Goal: Information Seeking & Learning: Find specific page/section

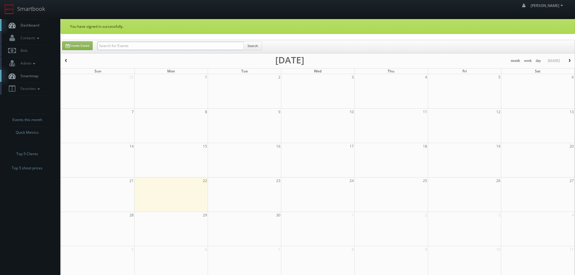
click at [157, 45] on input "text" at bounding box center [170, 46] width 147 height 8
type input "kushner"
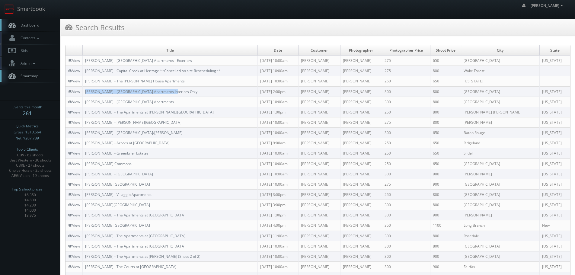
copy link "Kushner - River House Apartments Interiors Only"
drag, startPoint x: 183, startPoint y: 93, endPoint x: 84, endPoint y: 93, distance: 99.3
click at [84, 93] on td "Kushner - River House Apartments Interiors Only" at bounding box center [170, 91] width 175 height 10
copy link "Kushner - River House Apartments - Exteriors"
drag, startPoint x: 184, startPoint y: 57, endPoint x: 84, endPoint y: 58, distance: 99.3
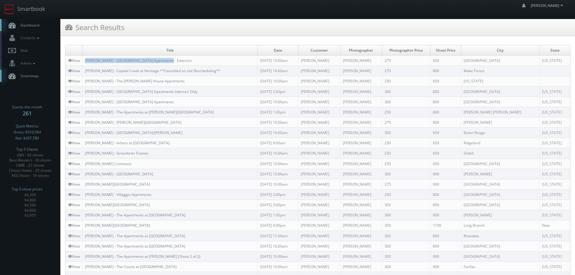
click at [84, 58] on td "Kushner - River House Apartments - Exteriors" at bounding box center [170, 61] width 175 height 10
click at [226, 70] on td "Kushner - Capital Creek at Heritage **Cancelled on site Rescheduling**" at bounding box center [170, 71] width 175 height 10
copy link "Kushner - Capital Creek at Heritage"
drag, startPoint x: 86, startPoint y: 70, endPoint x: 146, endPoint y: 72, distance: 59.5
click at [146, 72] on td "Kushner - Capital Creek at Heritage **Cancelled on site Rescheduling**" at bounding box center [170, 71] width 175 height 10
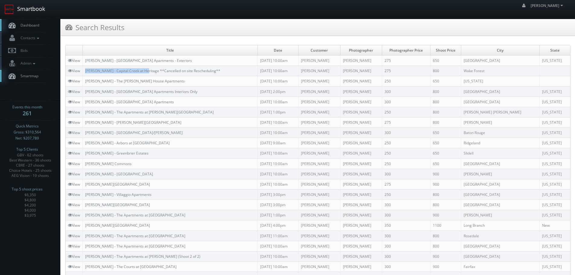
click at [33, 9] on link "Smartbook" at bounding box center [25, 9] width 50 height 19
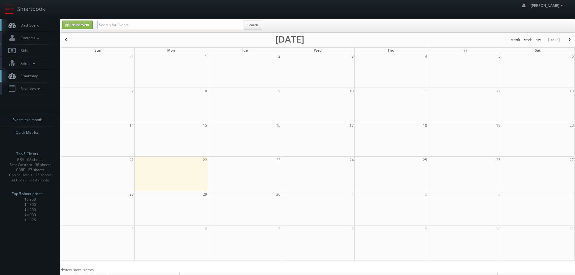
click at [137, 25] on input "text" at bounding box center [170, 25] width 147 height 8
type input "davlyn"
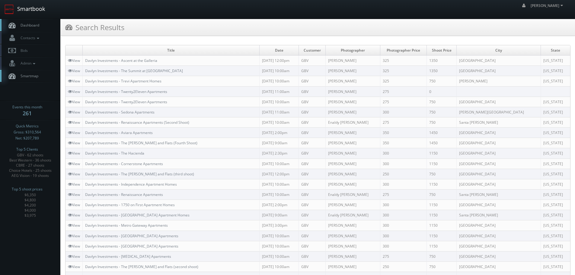
click at [33, 6] on link "Smartbook" at bounding box center [25, 9] width 50 height 19
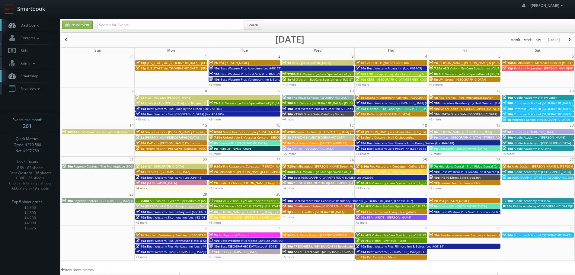
click at [37, 14] on link "Smartbook" at bounding box center [25, 9] width 50 height 19
click at [23, 6] on link "Smartbook" at bounding box center [25, 9] width 50 height 19
click at [145, 188] on link "+4 more" at bounding box center [142, 188] width 12 height 4
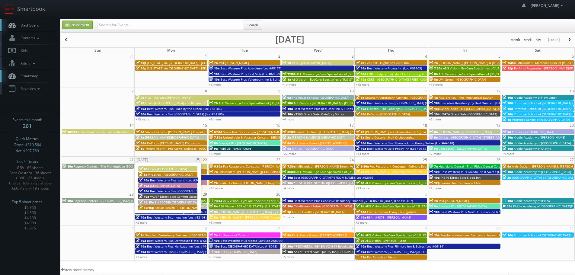
click at [198, 159] on span at bounding box center [198, 159] width 4 height 3
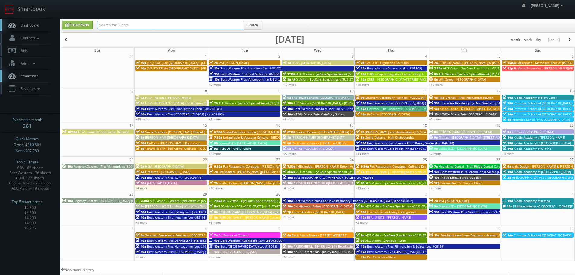
click at [127, 26] on input "text" at bounding box center [170, 25] width 147 height 8
type input "03153"
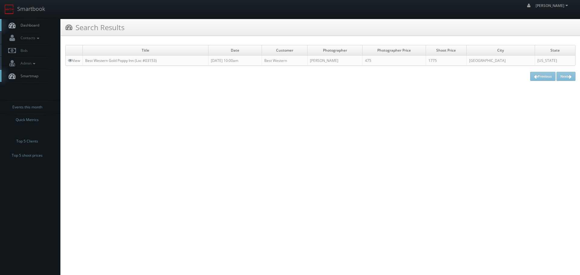
click at [79, 65] on td "View" at bounding box center [74, 61] width 17 height 10
click at [78, 61] on link "View" at bounding box center [74, 60] width 12 height 5
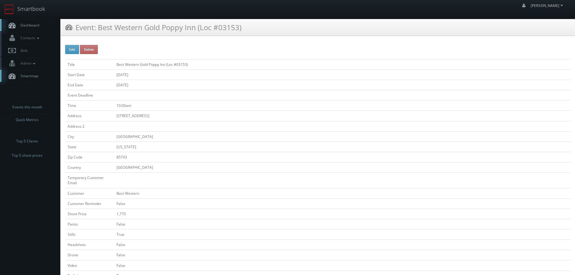
click at [78, 59] on td "Title" at bounding box center [89, 64] width 49 height 10
copy tr "Best Western Gold Poppy Inn (Loc #03153)"
drag, startPoint x: 200, startPoint y: 64, endPoint x: 108, endPoint y: 67, distance: 91.8
click at [108, 67] on tr "Title Best Western Gold Poppy Inn (Loc #03153)" at bounding box center [317, 64] width 505 height 10
click at [37, 8] on link "Smartbook" at bounding box center [25, 9] width 50 height 19
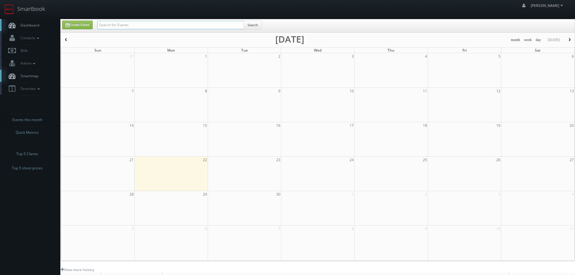
click at [131, 22] on input "text" at bounding box center [170, 25] width 147 height 8
type input "shamrock"
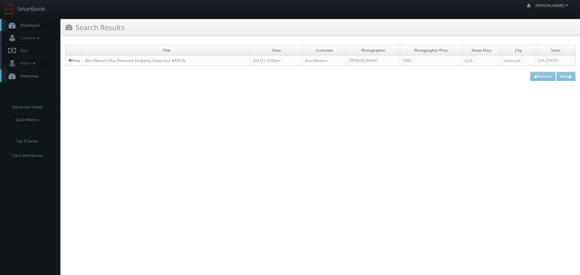
click at [70, 62] on icon at bounding box center [70, 60] width 4 height 4
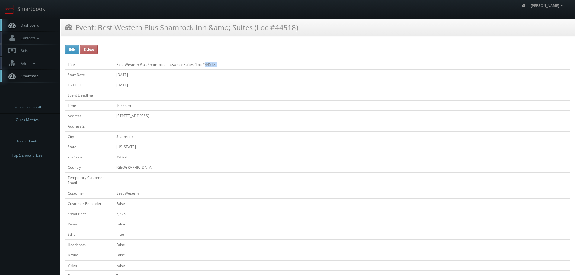
copy td "44518)"
drag, startPoint x: 226, startPoint y: 63, endPoint x: 205, endPoint y: 65, distance: 20.6
click at [205, 65] on td "Best Western Plus Shamrock Inn &amp; Suites (Loc #44518)" at bounding box center [342, 64] width 457 height 10
click at [219, 62] on td "Best Western Plus Shamrock Inn &amp; Suites (Loc #44518)" at bounding box center [342, 64] width 457 height 10
copy td "Best Western Plus Shamrock Inn &amp; Suites (Loc #44518)"
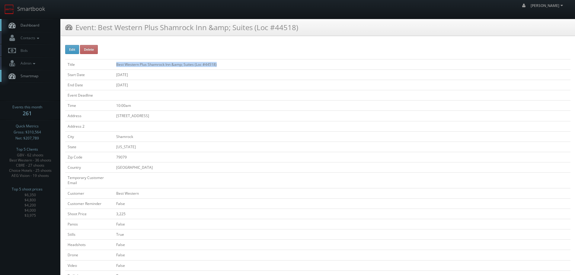
drag, startPoint x: 237, startPoint y: 64, endPoint x: 114, endPoint y: 62, distance: 122.3
click at [114, 62] on td "Best Western Plus Shamrock Inn &amp; Suites (Loc #44518)" at bounding box center [342, 64] width 457 height 10
copy td "Best Western Plus Shamrock Inn &amp; Suites (Loc #44518)"
click at [37, 14] on link "Smartbook" at bounding box center [25, 9] width 50 height 19
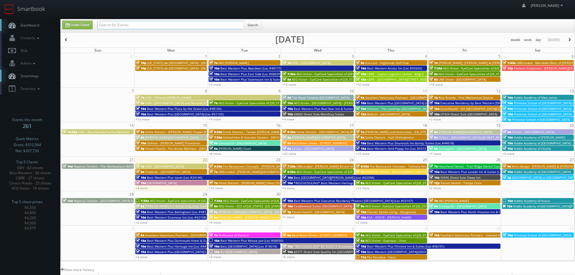
click at [140, 22] on input "text" at bounding box center [170, 25] width 147 height 8
click at [165, 25] on input "text" at bounding box center [170, 25] width 147 height 8
type input "waltham"
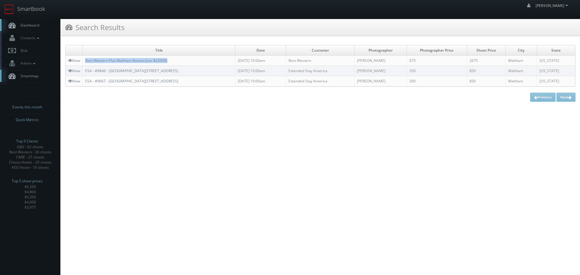
copy link "Best Western Plus Waltham Boston (Loc #22009)"
drag, startPoint x: 180, startPoint y: 59, endPoint x: 85, endPoint y: 62, distance: 95.4
click at [85, 62] on td "Best Western Plus Waltham Boston (Loc #22009)" at bounding box center [159, 61] width 152 height 10
click at [70, 59] on icon at bounding box center [70, 60] width 4 height 4
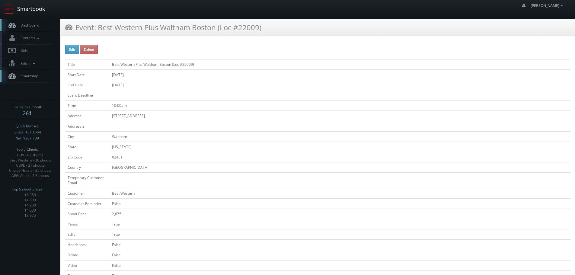
click at [30, 10] on link "Smartbook" at bounding box center [25, 9] width 50 height 19
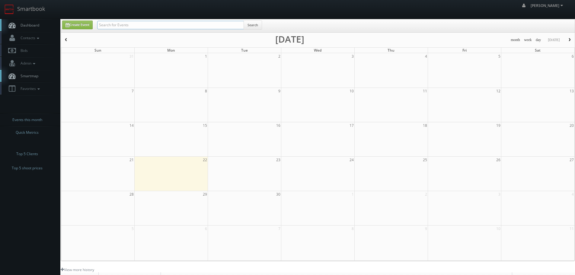
click at [128, 27] on input "text" at bounding box center [170, 25] width 147 height 8
type input "forum"
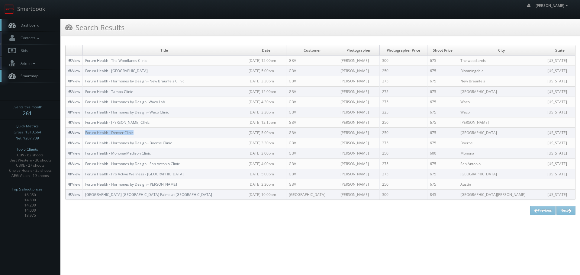
drag, startPoint x: 148, startPoint y: 131, endPoint x: 80, endPoint y: 133, distance: 68.3
click at [85, 134] on td "Forum Health - Denver Clinic" at bounding box center [164, 133] width 163 height 10
copy link "Forum Health - Denver Clinic"
drag, startPoint x: 79, startPoint y: 134, endPoint x: 108, endPoint y: 137, distance: 29.8
click at [108, 137] on td "Forum Health - Denver Clinic" at bounding box center [164, 133] width 163 height 10
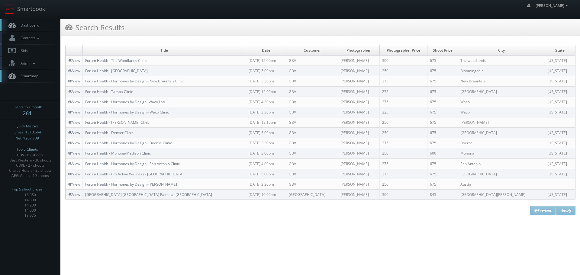
click at [72, 135] on link "View" at bounding box center [74, 132] width 12 height 5
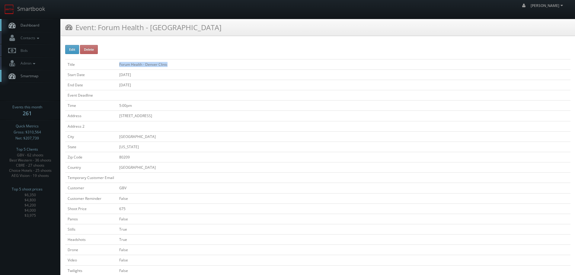
copy tr "Forum Health - Denver Clinic"
drag, startPoint x: 143, startPoint y: 67, endPoint x: 113, endPoint y: 66, distance: 29.3
click at [113, 66] on tr "Title Forum Health - Denver Clinic" at bounding box center [317, 64] width 505 height 10
click at [45, 9] on link "Smartbook" at bounding box center [25, 9] width 50 height 19
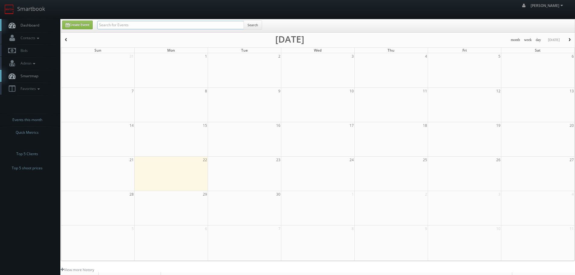
click at [170, 26] on input "text" at bounding box center [170, 25] width 147 height 8
type input "shamrock"
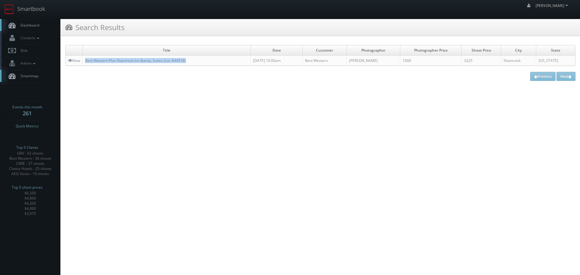
copy link "Best Western Plus Shamrock Inn &amp; Suites (Loc #44518)"
drag, startPoint x: 206, startPoint y: 63, endPoint x: 34, endPoint y: 91, distance: 173.7
click at [86, 61] on td "Best Western Plus Shamrock Inn &amp; Suites (Loc #44518)" at bounding box center [167, 61] width 168 height 10
click at [37, 5] on link "Smartbook" at bounding box center [25, 9] width 50 height 19
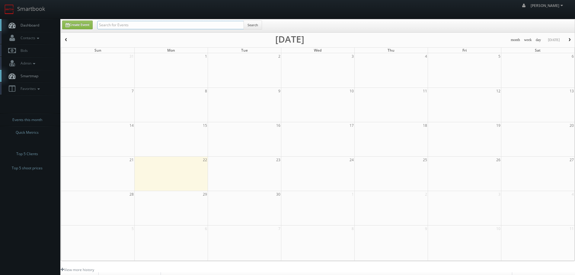
click at [130, 26] on input "text" at bounding box center [170, 25] width 147 height 8
type input "smile hall"
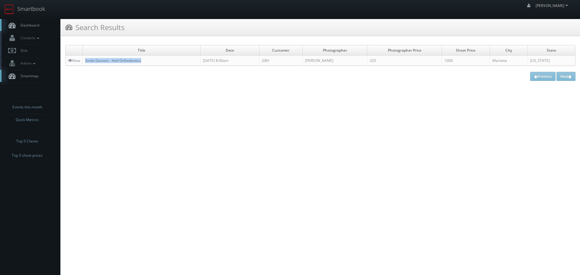
copy link "Smile Doctors - Hall Orthodontics"
drag, startPoint x: 153, startPoint y: 61, endPoint x: 87, endPoint y: 62, distance: 66.1
click at [87, 62] on td "Smile Doctors - Hall Orthodontics" at bounding box center [142, 61] width 118 height 10
click at [38, 5] on link "Smartbook" at bounding box center [25, 9] width 50 height 19
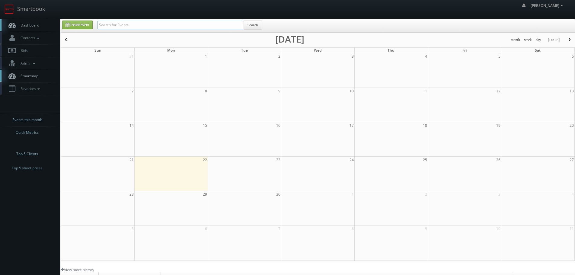
click at [122, 24] on input "text" at bounding box center [170, 25] width 147 height 8
type input "tutera"
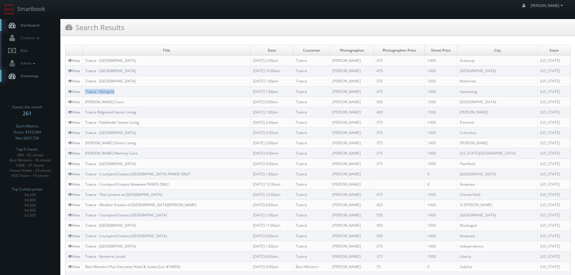
copy link "Tutera - Marigold"
drag, startPoint x: 123, startPoint y: 90, endPoint x: 85, endPoint y: 90, distance: 38.3
click at [85, 90] on td "Tutera - Marigold" at bounding box center [167, 91] width 168 height 10
click at [37, 13] on link "Smartbook" at bounding box center [25, 9] width 50 height 19
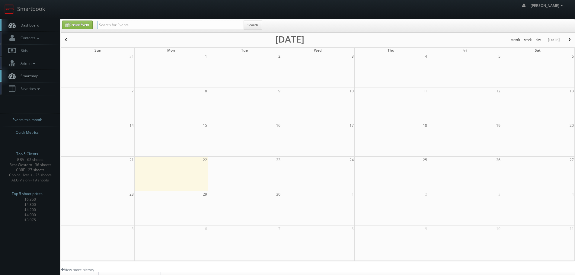
drag, startPoint x: 0, startPoint y: 0, endPoint x: 133, endPoint y: 23, distance: 135.2
click at [133, 23] on input "text" at bounding box center [170, 25] width 147 height 8
type input "brighton"
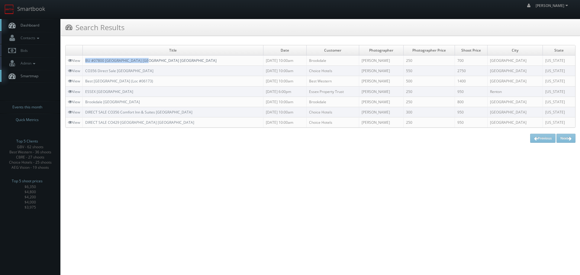
copy link "BU #07800 Brookdale Brighton AL"
drag, startPoint x: 163, startPoint y: 62, endPoint x: 86, endPoint y: 60, distance: 77.0
click at [86, 60] on td "BU #07800 Brookdale Brighton AL" at bounding box center [173, 61] width 181 height 10
click at [37, 13] on link "Smartbook" at bounding box center [25, 9] width 50 height 19
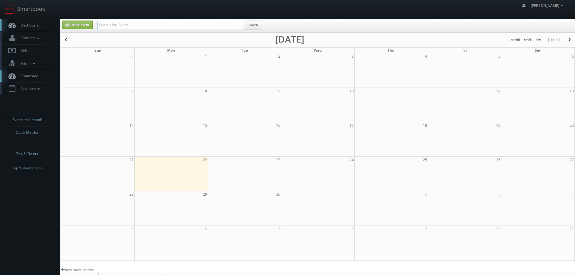
click at [124, 24] on input "text" at bounding box center [170, 25] width 147 height 8
type input "8048"
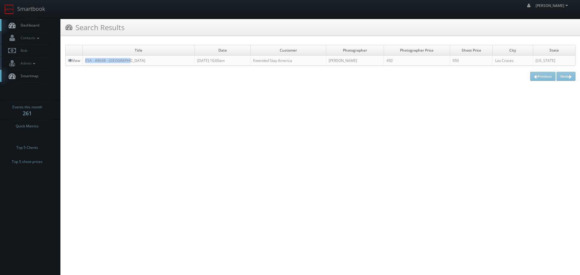
drag, startPoint x: 145, startPoint y: 58, endPoint x: 80, endPoint y: 61, distance: 64.4
click at [80, 61] on tr "View ESA - #8048 - Las Cruces 09/17/2025 10:00am Extended Stay America John Sau…" at bounding box center [320, 61] width 509 height 10
copy tr "ESA - #8048 - [GEOGRAPHIC_DATA]"
click at [35, 11] on link "Smartbook" at bounding box center [25, 9] width 50 height 19
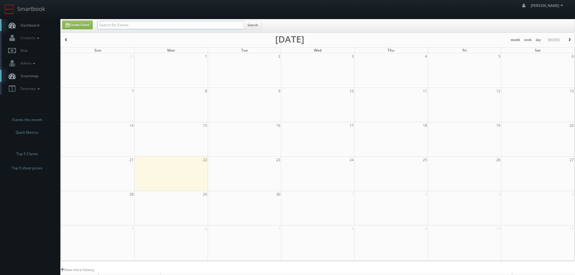
click at [138, 26] on input "text" at bounding box center [170, 25] width 147 height 8
type input "perform"
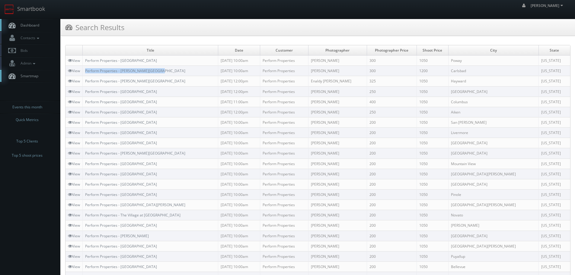
copy link "Perform Properties - Bressi Ranch Village"
drag, startPoint x: 167, startPoint y: 71, endPoint x: 85, endPoint y: 70, distance: 82.4
click at [85, 70] on td "Perform Properties - Bressi Ranch Village" at bounding box center [151, 71] width 136 height 10
click at [25, 11] on link "Smartbook" at bounding box center [25, 9] width 50 height 19
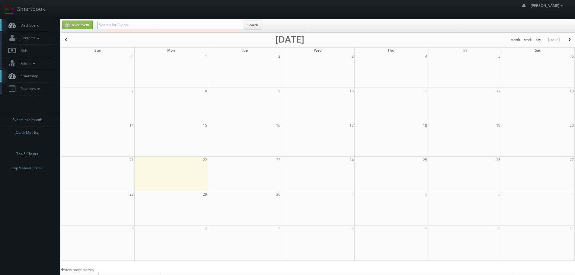
click at [144, 29] on input "text" at bounding box center [170, 25] width 147 height 8
type input "fl161"
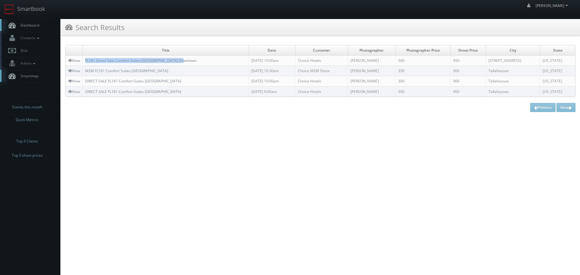
copy link "FL161 Direct Sale Comfort Suites [GEOGRAPHIC_DATA] Downtown"
drag, startPoint x: 189, startPoint y: 60, endPoint x: 83, endPoint y: 61, distance: 105.7
click at [83, 61] on td "FL161 Direct Sale Comfort Suites [GEOGRAPHIC_DATA] Downtown" at bounding box center [166, 61] width 166 height 10
click at [34, 12] on link "Smartbook" at bounding box center [25, 9] width 50 height 19
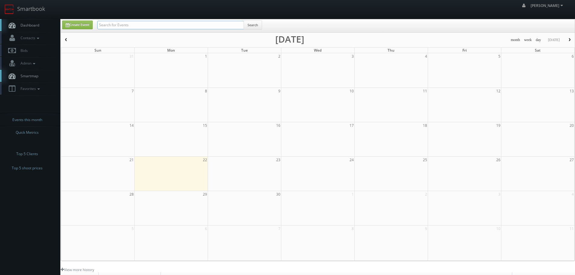
click at [150, 27] on input "text" at bounding box center [170, 25] width 147 height 8
type input "dryden"
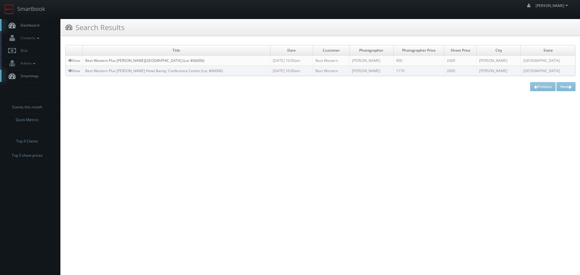
copy link "Best Western Plus [PERSON_NAME][GEOGRAPHIC_DATA] (Loc #66006)"
drag, startPoint x: 205, startPoint y: 59, endPoint x: 90, endPoint y: 64, distance: 115.1
click at [86, 60] on td "Best Western Plus [PERSON_NAME][GEOGRAPHIC_DATA] (Loc #66006)" at bounding box center [176, 61] width 187 height 10
click at [77, 60] on link "View" at bounding box center [74, 60] width 12 height 5
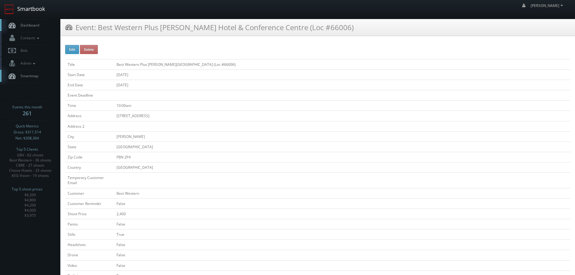
click at [42, 11] on link "Smartbook" at bounding box center [25, 9] width 50 height 19
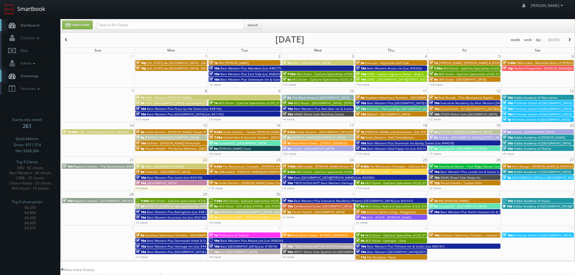
click at [34, 15] on link "Smartbook" at bounding box center [25, 9] width 50 height 19
click at [40, 8] on link "Smartbook" at bounding box center [25, 9] width 50 height 19
